Goal: Task Accomplishment & Management: Use online tool/utility

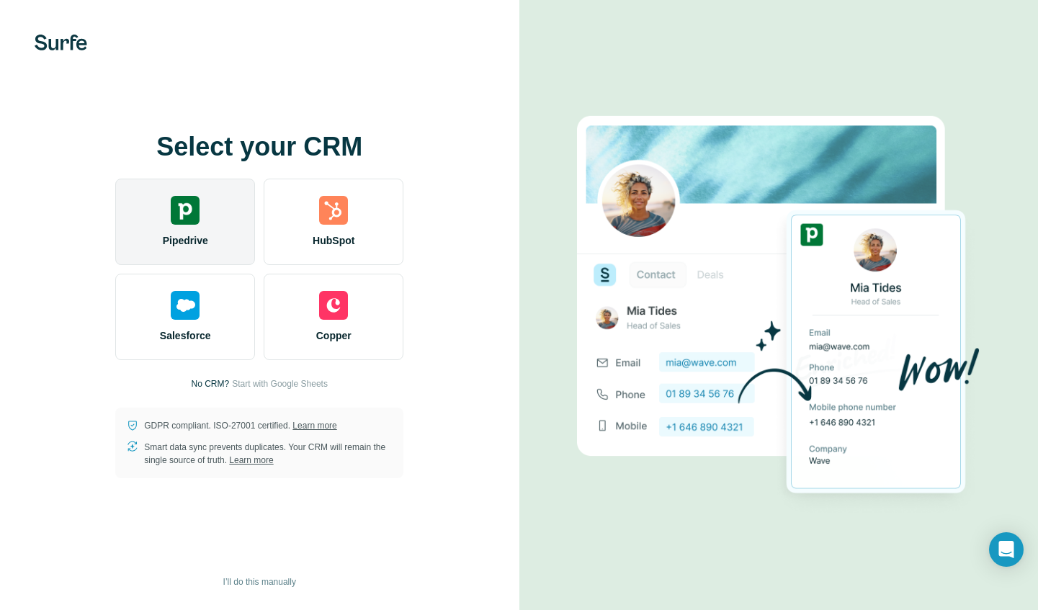
click at [202, 210] on div "Pipedrive" at bounding box center [185, 222] width 140 height 86
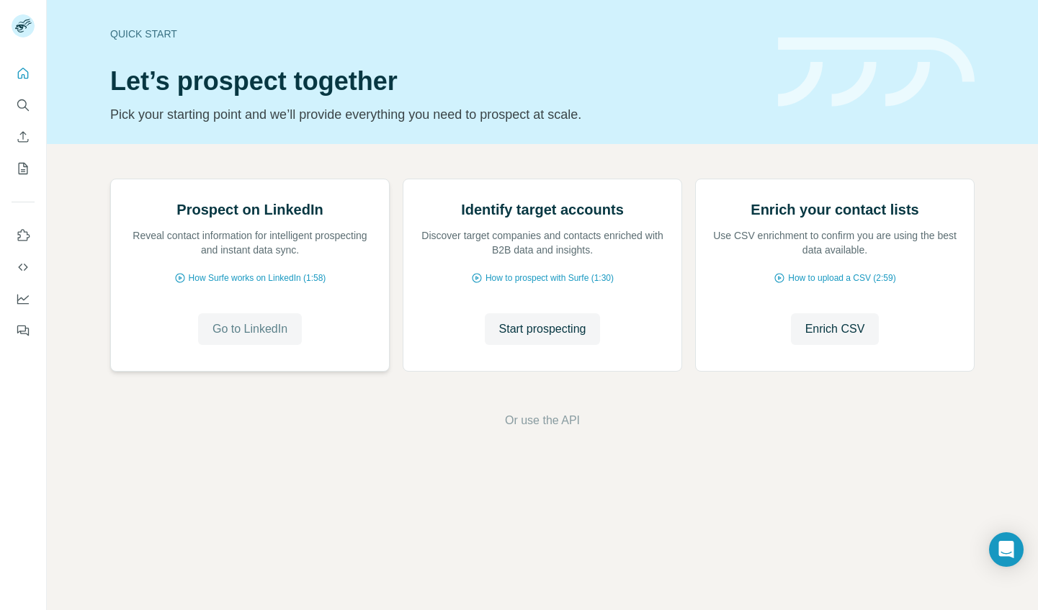
click at [258, 338] on span "Go to LinkedIn" at bounding box center [249, 329] width 75 height 17
click at [537, 338] on span "Start prospecting" at bounding box center [542, 329] width 87 height 17
